Goal: Communication & Community: Answer question/provide support

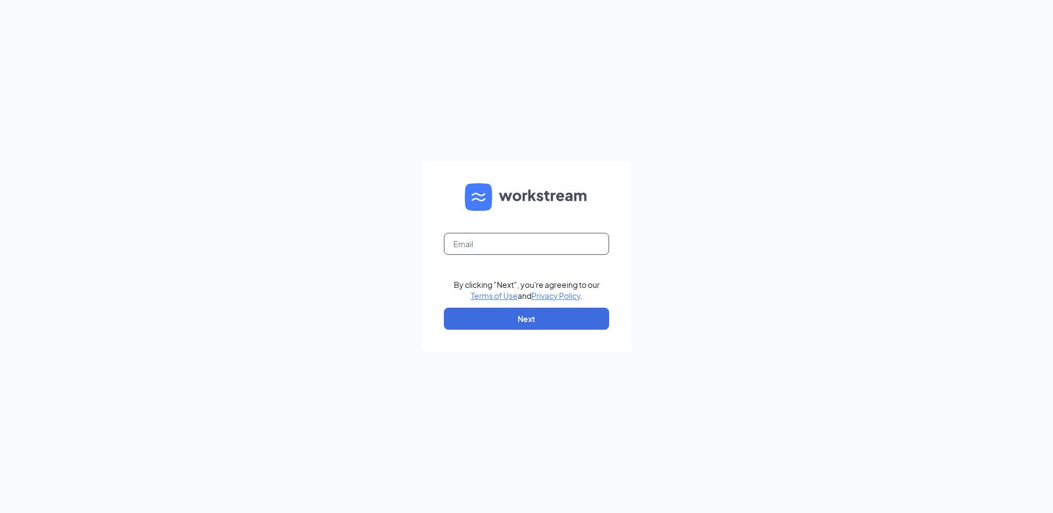
click at [491, 246] on input "text" at bounding box center [526, 244] width 165 height 22
type input "[EMAIL_ADDRESS][DOMAIN_NAME]"
click at [514, 326] on button "Next" at bounding box center [526, 319] width 165 height 22
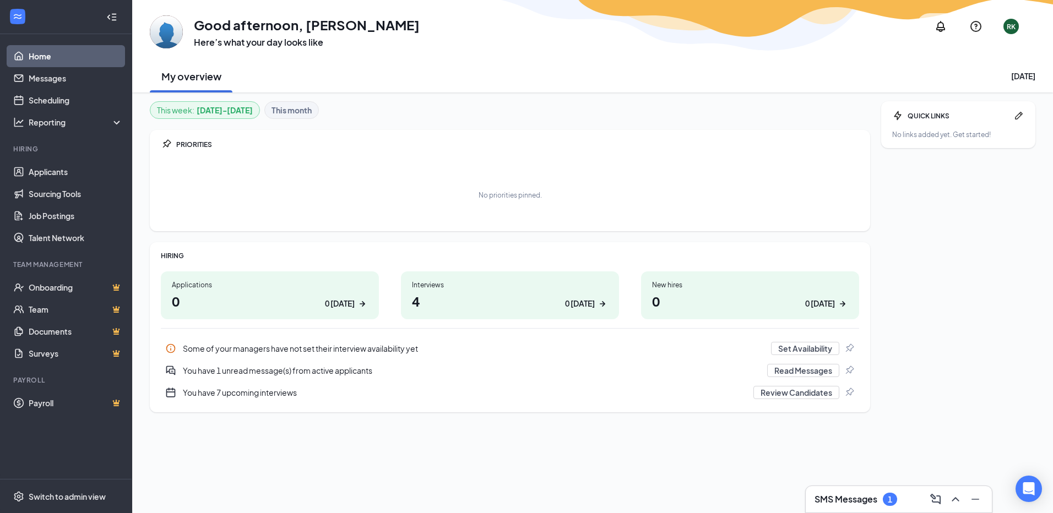
click at [830, 495] on h3 "SMS Messages" at bounding box center [846, 500] width 63 height 12
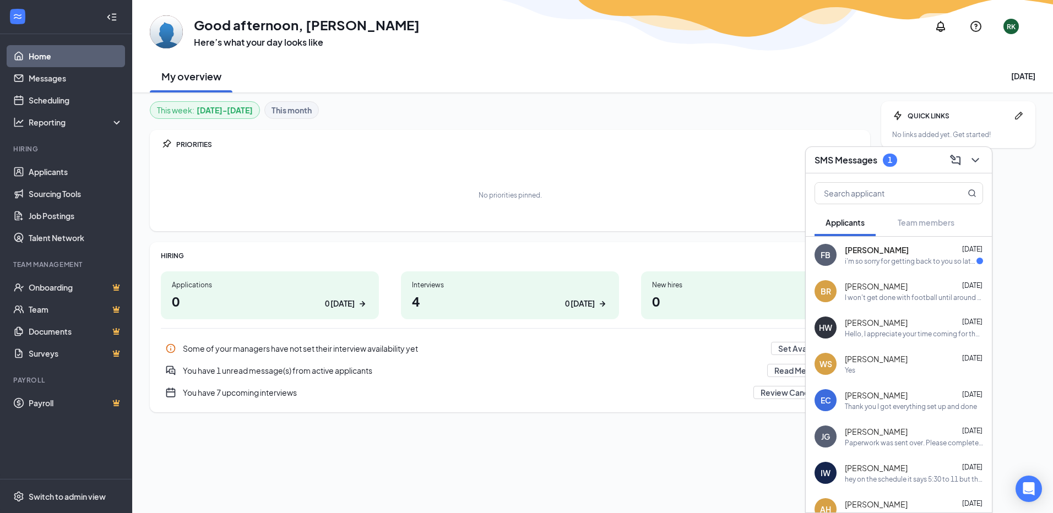
click at [872, 299] on div "I won't get done with football until around 6:30 during the weekdays excluding …" at bounding box center [914, 297] width 138 height 9
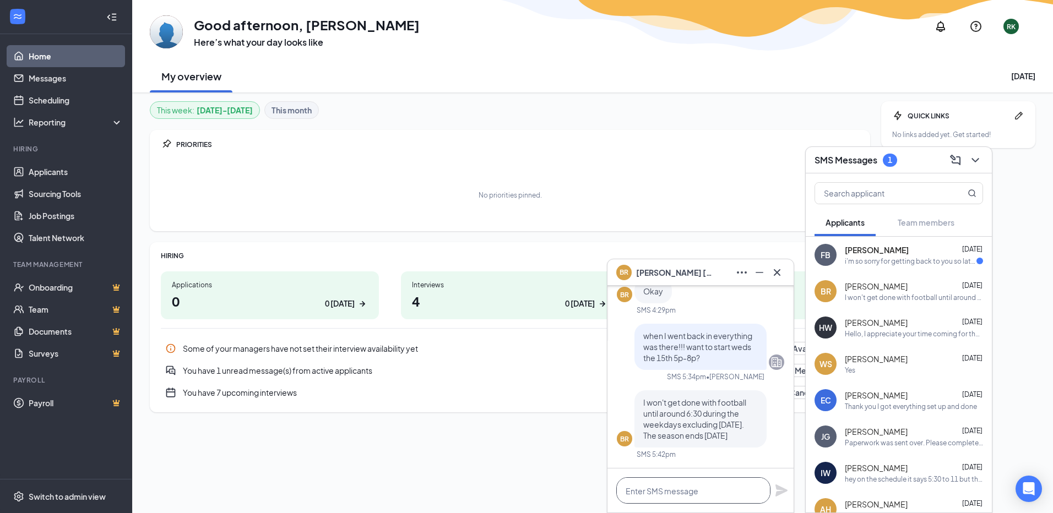
click at [696, 489] on textarea at bounding box center [693, 491] width 154 height 26
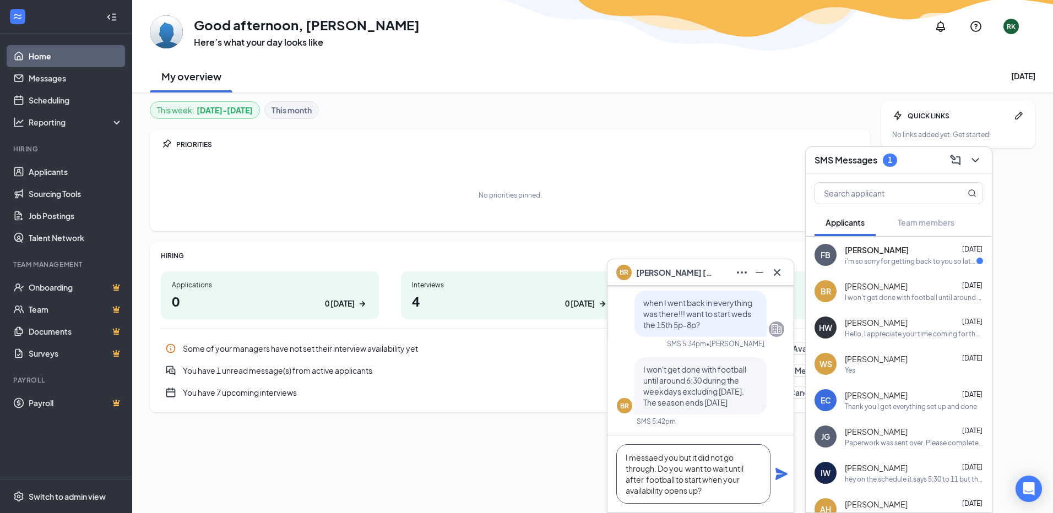
click at [655, 463] on textarea "I messaed you but it did not go through. Do you want to wait until after footba…" at bounding box center [693, 474] width 154 height 59
type textarea "I messaged you but it did not go through. Do you want to wait until after footb…"
click at [779, 477] on icon "Plane" at bounding box center [782, 474] width 12 height 12
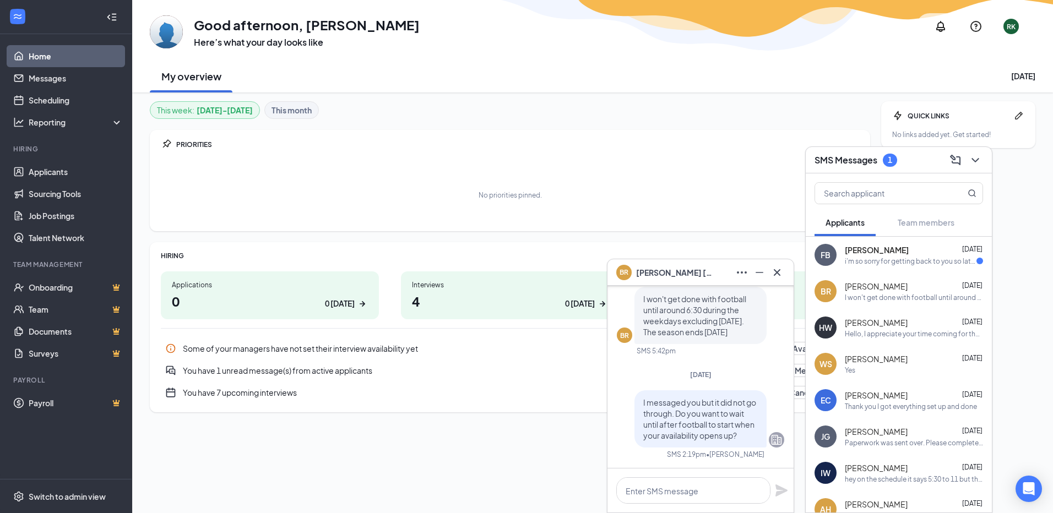
click at [878, 263] on div "i'm so sorry for getting back to you so late, i haven't had service today. im s…" at bounding box center [911, 261] width 132 height 9
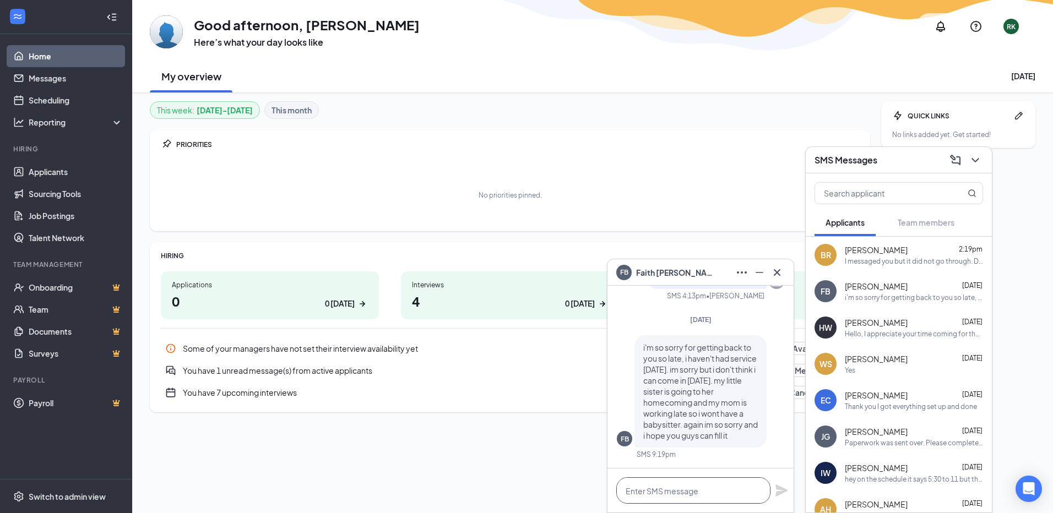
click at [674, 495] on textarea at bounding box center [693, 491] width 154 height 26
type textarea "o"
type textarea "okay I will look it over again"
click at [778, 492] on icon "Plane" at bounding box center [782, 491] width 12 height 12
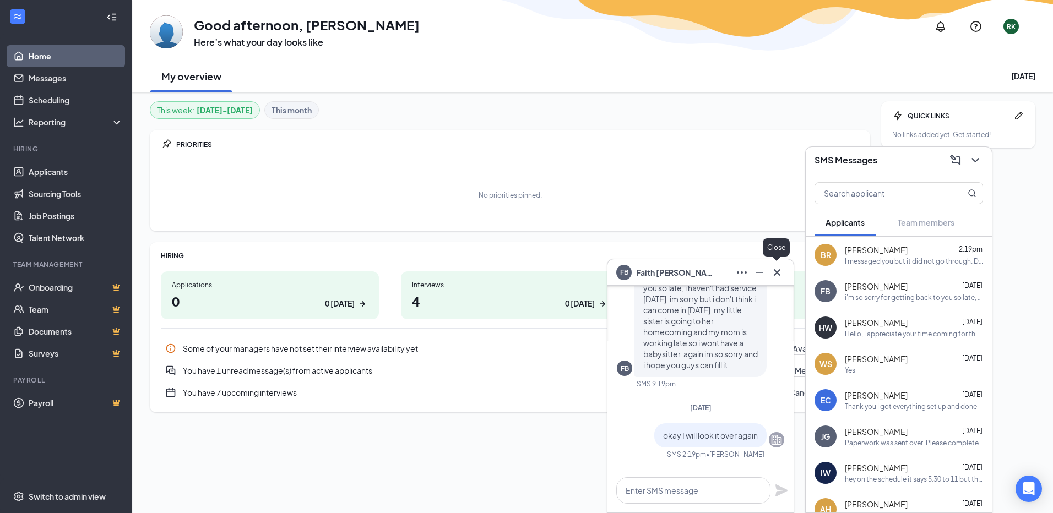
click at [781, 276] on icon "Cross" at bounding box center [777, 272] width 13 height 13
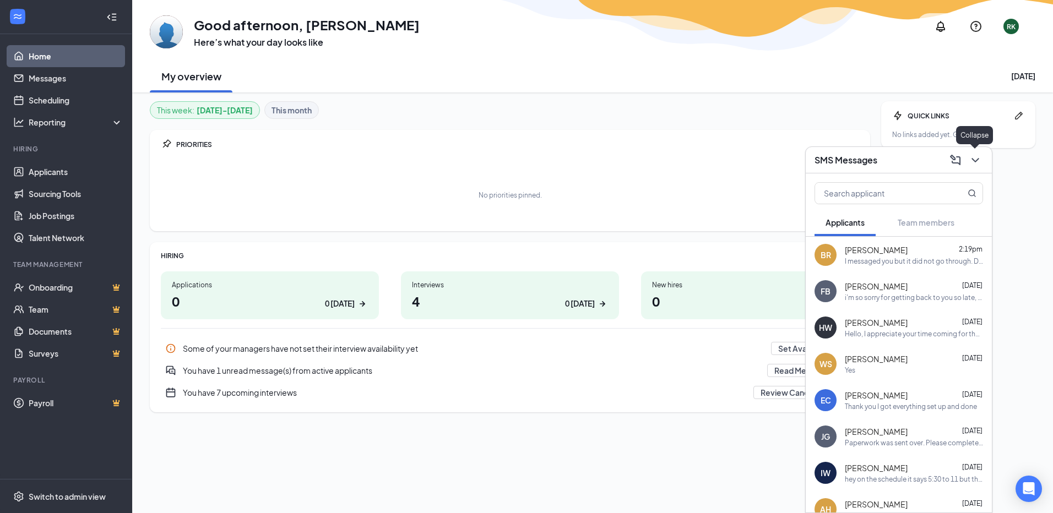
click at [977, 159] on icon "ChevronDown" at bounding box center [975, 160] width 7 height 4
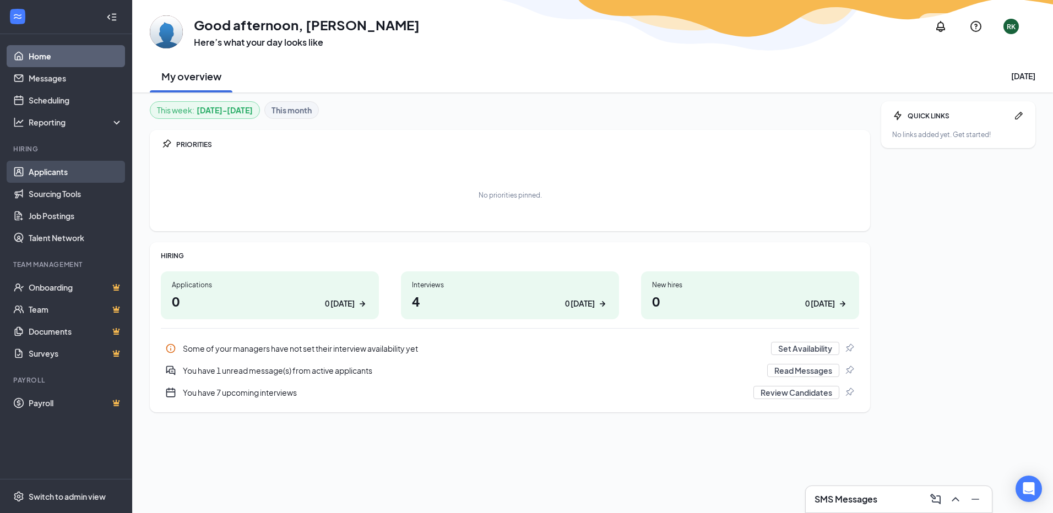
click at [44, 170] on link "Applicants" at bounding box center [76, 172] width 94 height 22
